Goal: Navigation & Orientation: Find specific page/section

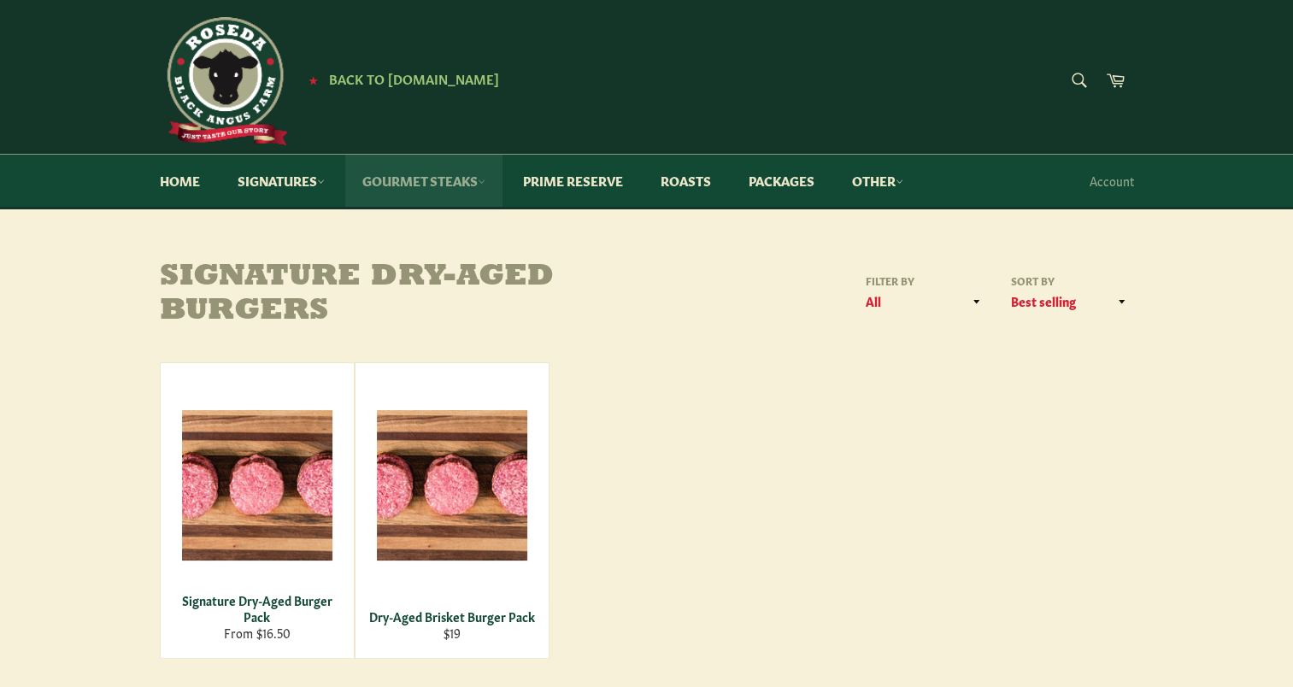
click at [473, 183] on link "Gourmet Steaks" at bounding box center [423, 181] width 157 height 52
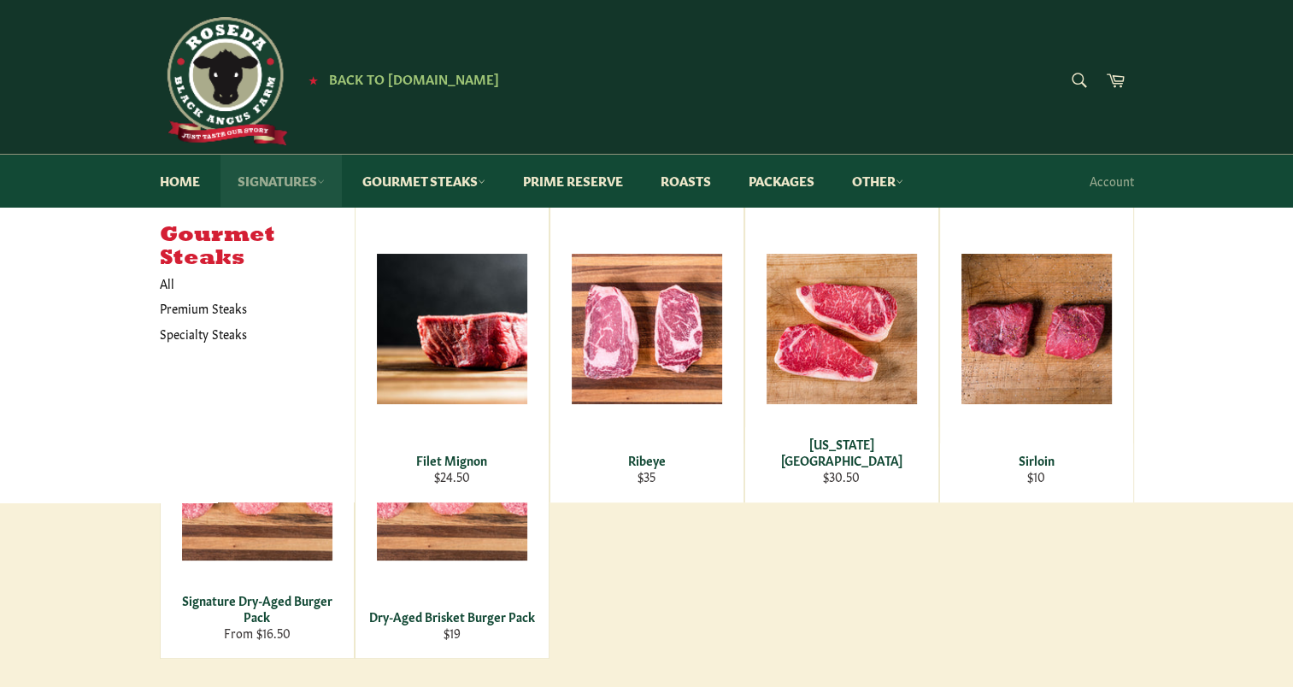
click at [299, 191] on link "Signatures" at bounding box center [281, 181] width 121 height 52
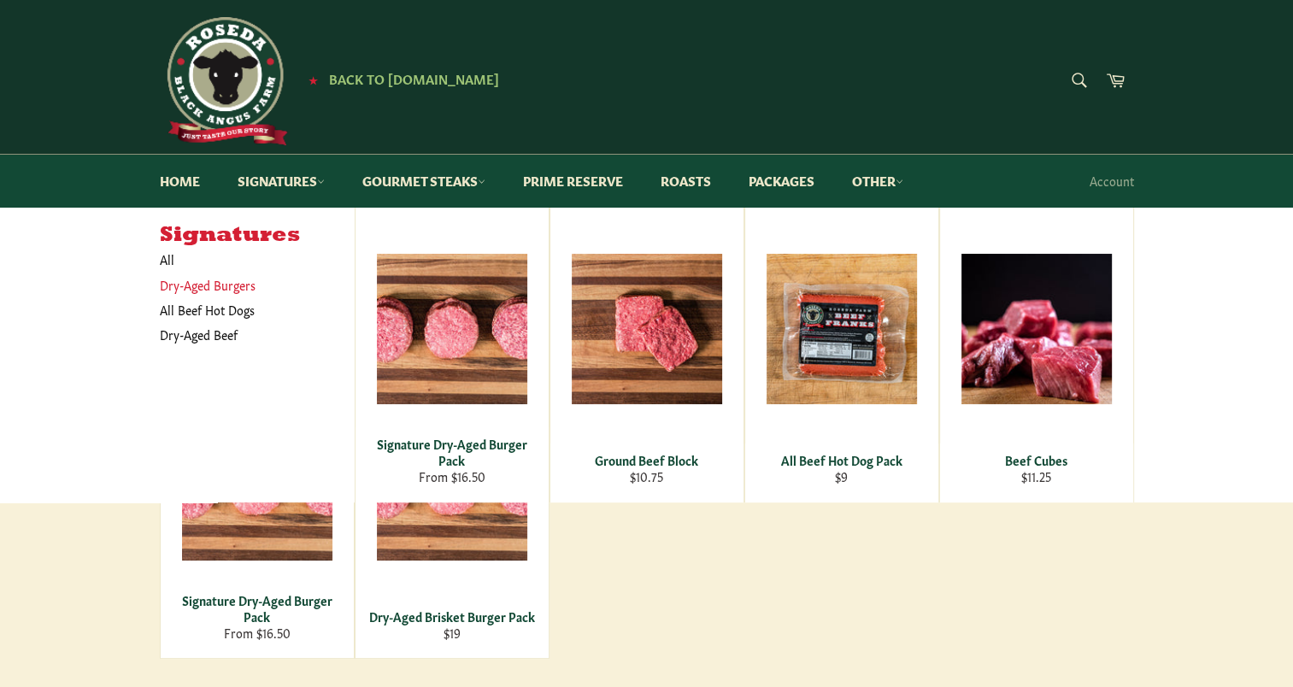
click at [220, 284] on link "Dry-Aged Burgers" at bounding box center [244, 285] width 186 height 25
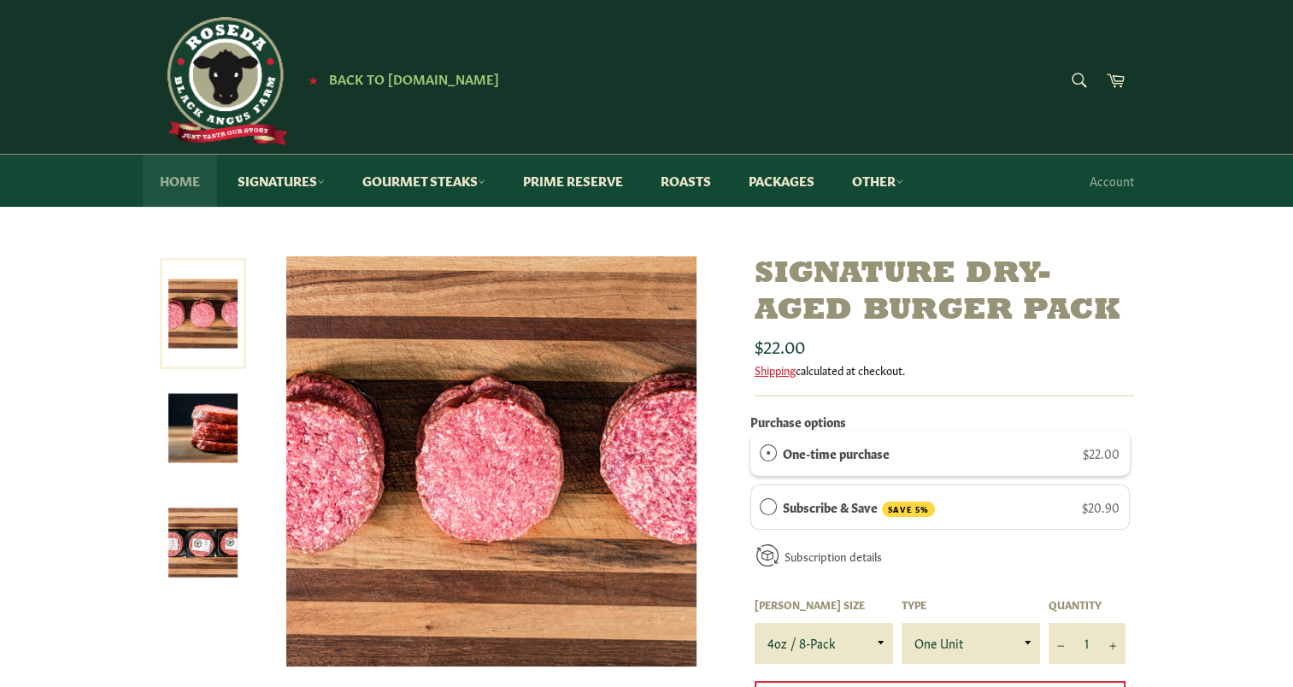
click at [191, 189] on link "Home" at bounding box center [180, 181] width 74 height 52
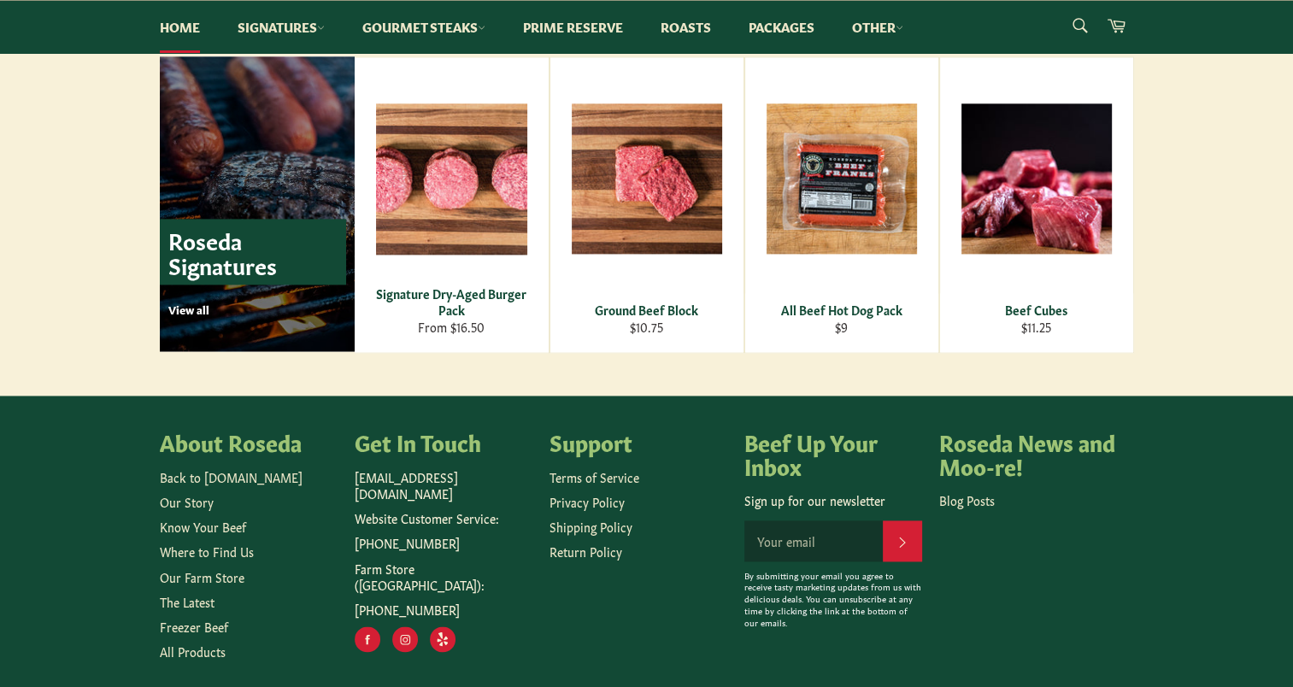
scroll to position [2393, 0]
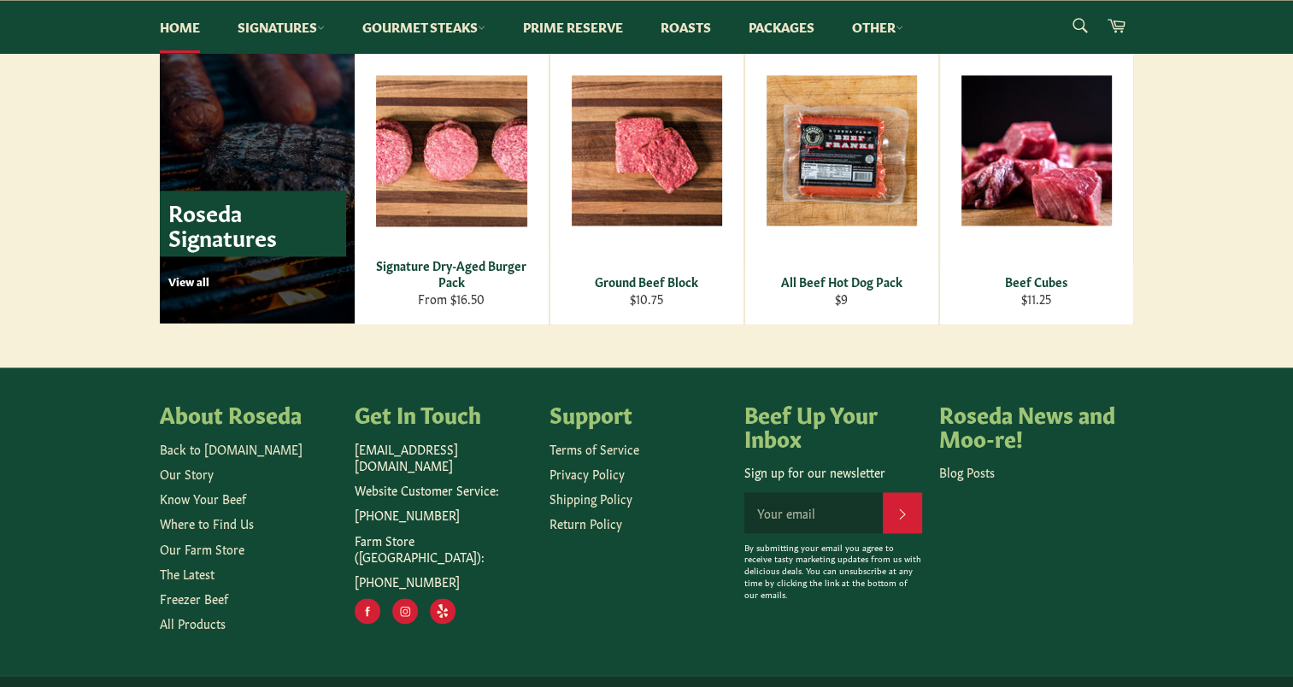
click at [193, 285] on p "View all" at bounding box center [257, 281] width 178 height 15
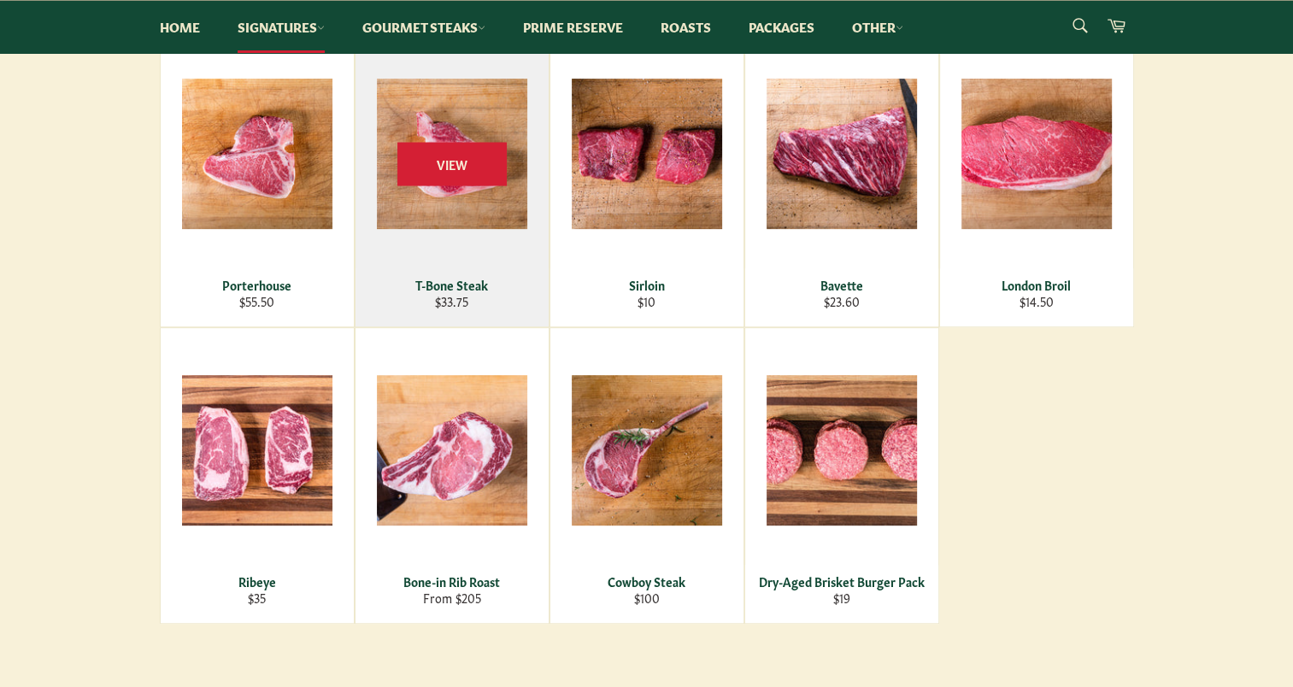
scroll to position [85, 0]
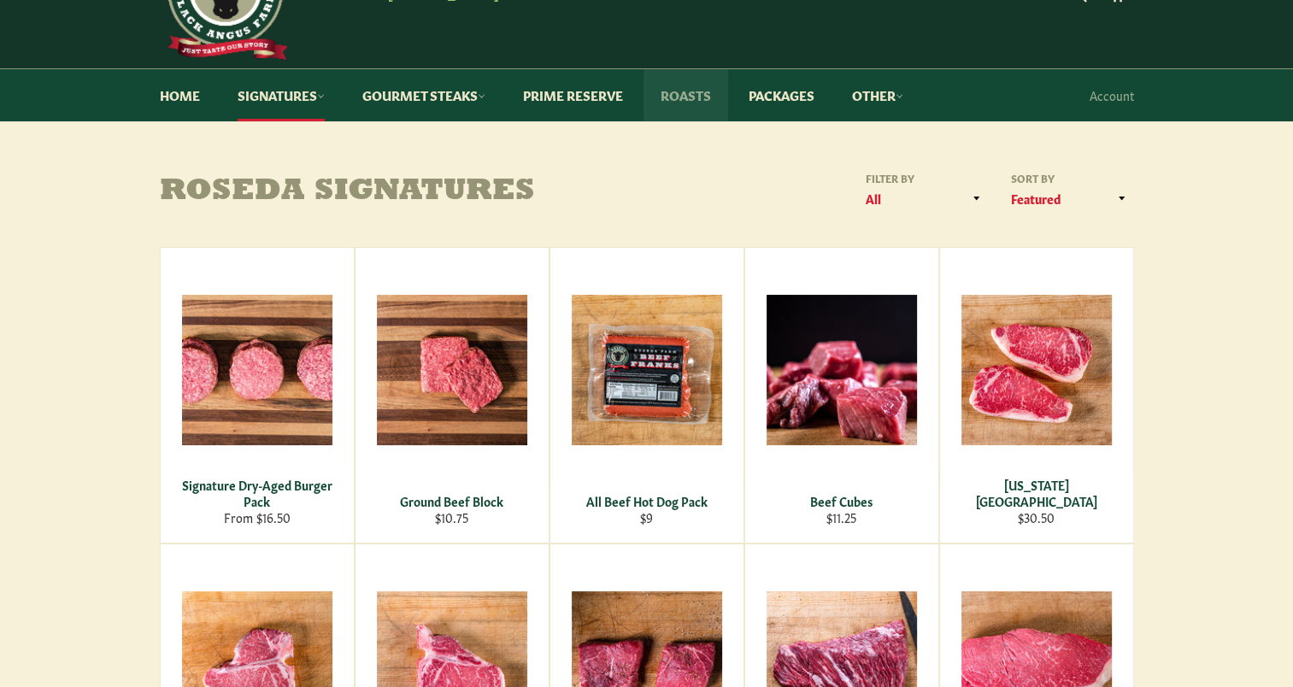
click at [691, 92] on link "Roasts" at bounding box center [686, 95] width 85 height 52
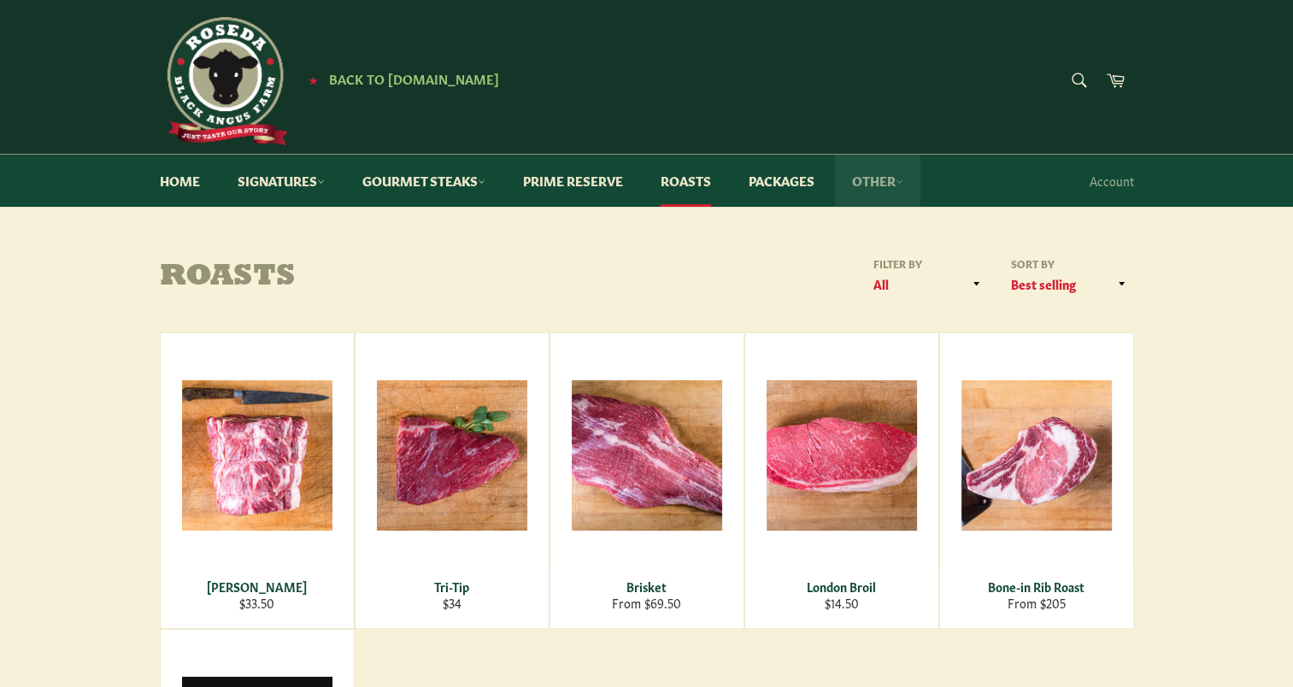
click at [879, 182] on link "Other" at bounding box center [877, 181] width 85 height 52
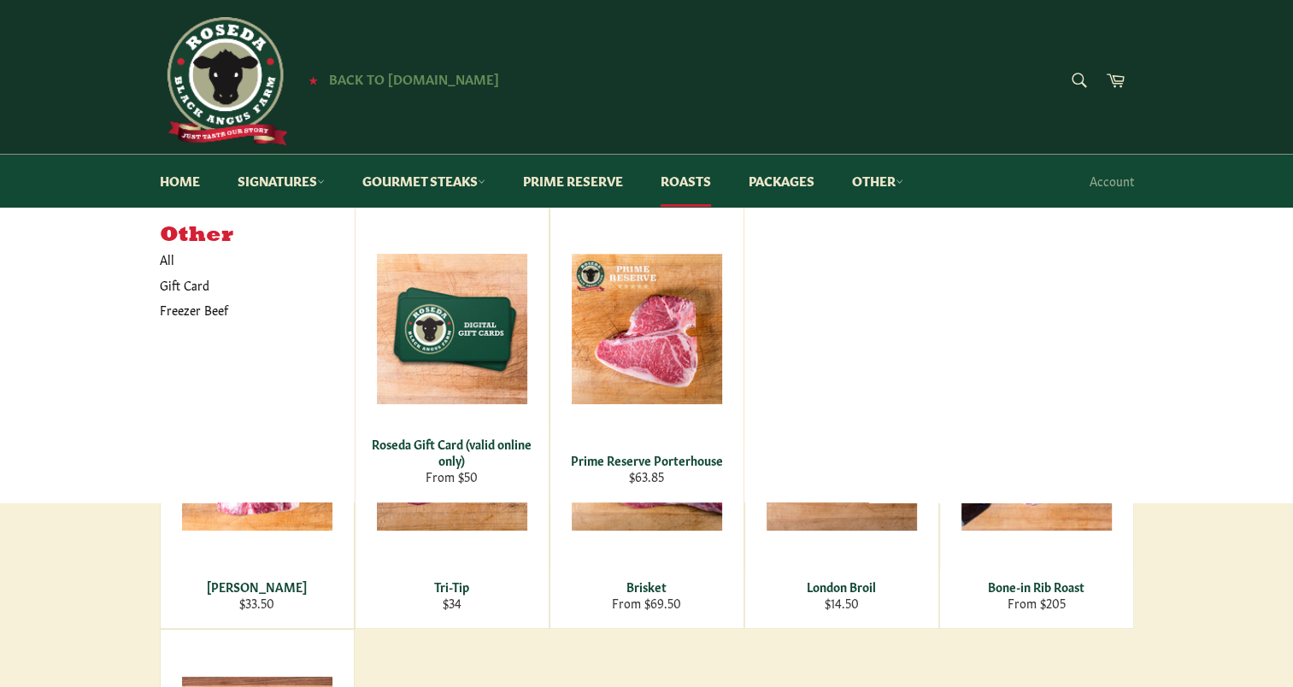
click at [426, 74] on span "Back to [DOMAIN_NAME]" at bounding box center [414, 78] width 170 height 18
